Goal: Transaction & Acquisition: Purchase product/service

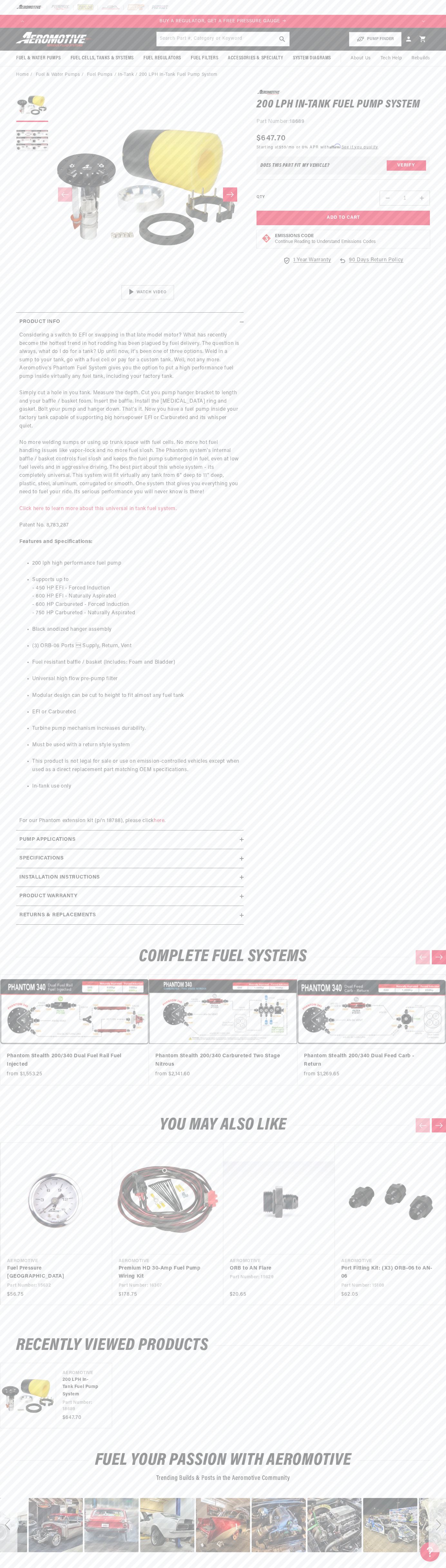
click at [203, 14] on div at bounding box center [223, 8] width 446 height 15
click at [436, 566] on section "0.0 star rating Write a review 200 LPH In-Tank Fuel Pump System 200 LPH In-Tank…" at bounding box center [223, 509] width 446 height 852
click at [27, 1563] on html "Skip to content Your cart Your cart is empty Loading... You may also like Subto…" at bounding box center [223, 784] width 446 height 1568
click at [32, 65] on details "Fuel & Water Pumps Fuel Pumps In-Tank In-Line Fuel Pumps Shop All Shop All" at bounding box center [38, 58] width 54 height 16
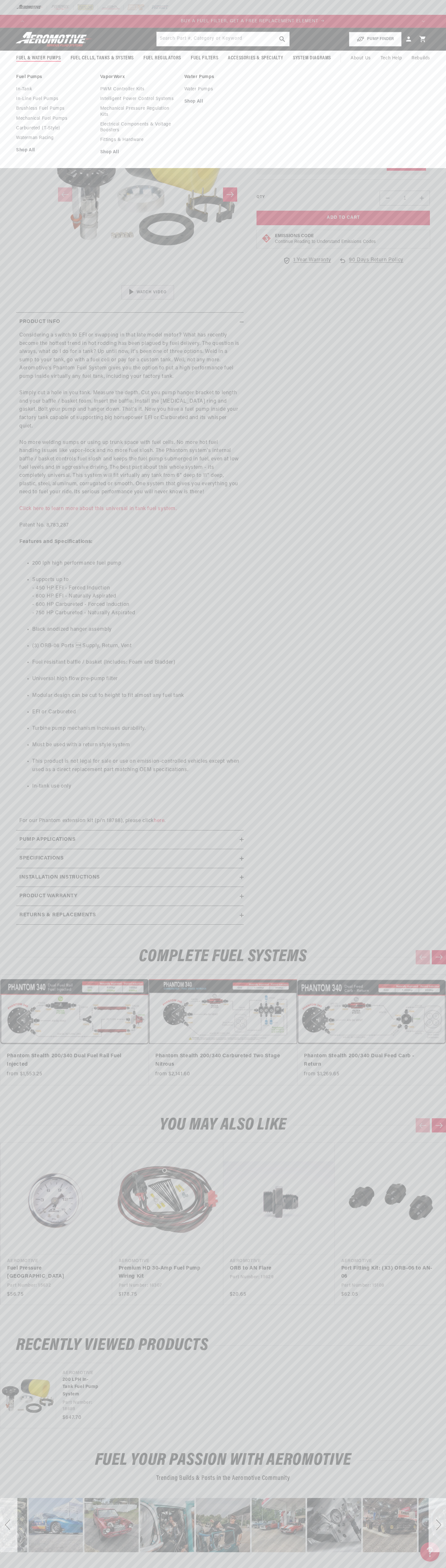
scroll to position [0, 388]
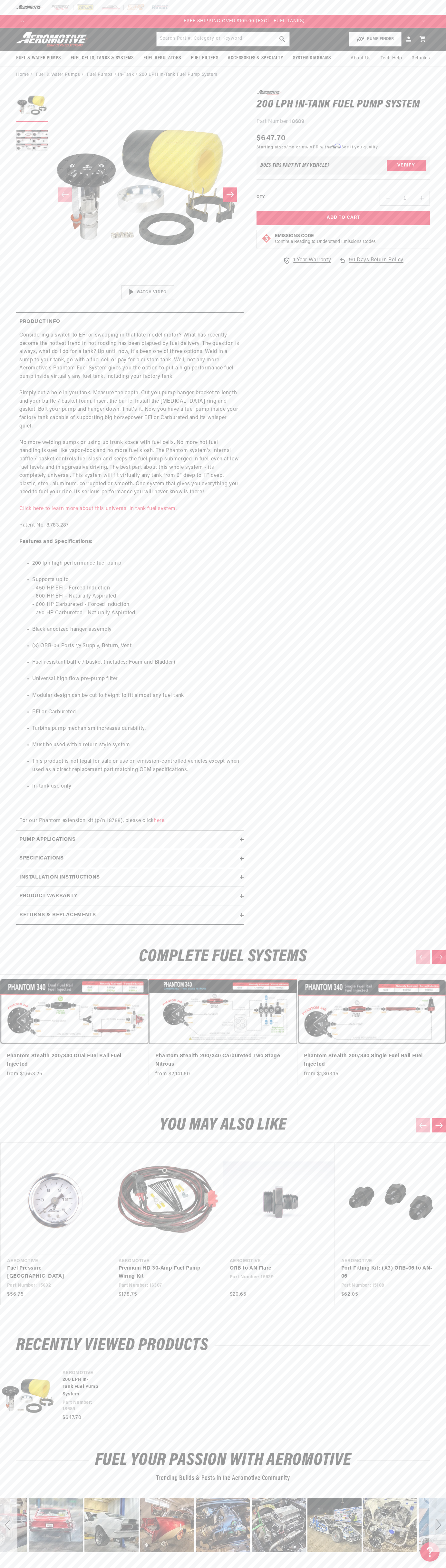
scroll to position [0, 1164]
